Goal: Task Accomplishment & Management: Use online tool/utility

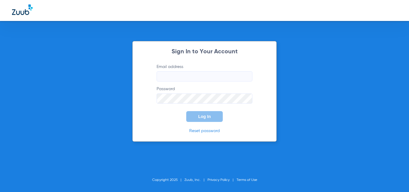
type input "[EMAIL_ADDRESS][DOMAIN_NAME]"
click at [205, 120] on button "Log In" at bounding box center [204, 116] width 37 height 11
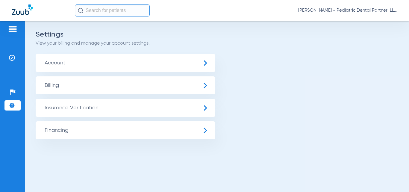
click at [14, 27] on img at bounding box center [13, 28] width 10 height 7
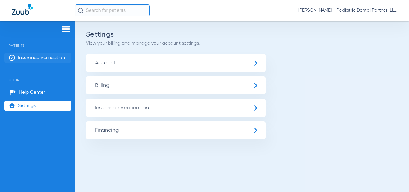
click at [29, 61] on li "Insurance Verification" at bounding box center [37, 58] width 67 height 10
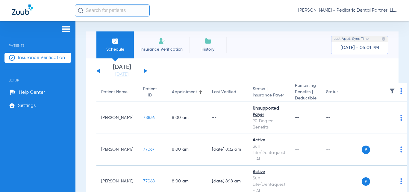
click at [143, 70] on div "[DATE] [DATE] [DATE] [DATE] [DATE] [DATE] [DATE] [DATE] [DATE] [DATE] [DATE] [D…" at bounding box center [121, 70] width 51 height 13
click at [145, 71] on button at bounding box center [146, 71] width 4 height 4
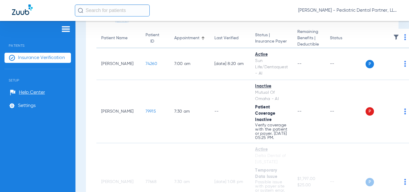
scroll to position [56, 0]
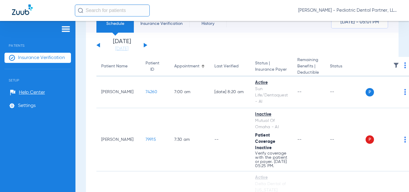
scroll to position [0, 0]
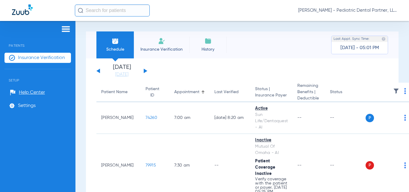
click at [144, 73] on button at bounding box center [146, 71] width 4 height 4
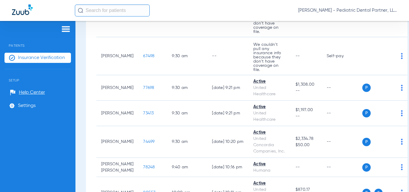
scroll to position [300, 0]
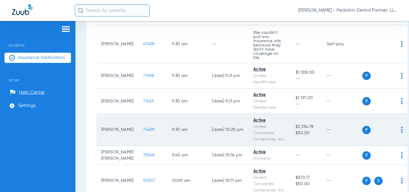
click at [142, 124] on td "74499" at bounding box center [152, 130] width 29 height 32
click at [143, 128] on span "74499" at bounding box center [148, 130] width 11 height 4
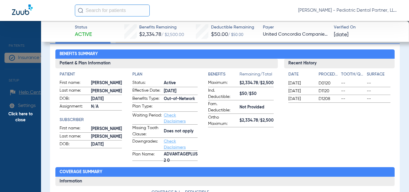
scroll to position [52, 0]
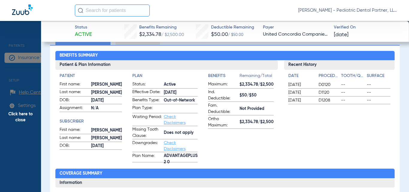
click at [123, 43] on li "Full Breakdown" at bounding box center [138, 39] width 44 height 10
